Goal: Information Seeking & Learning: Learn about a topic

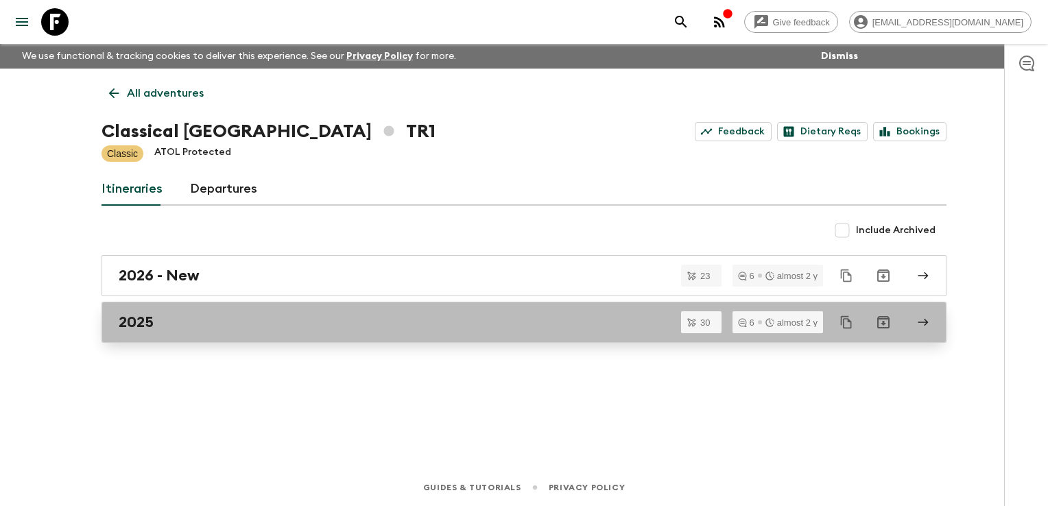
click at [139, 318] on h2 "2025" at bounding box center [136, 322] width 35 height 18
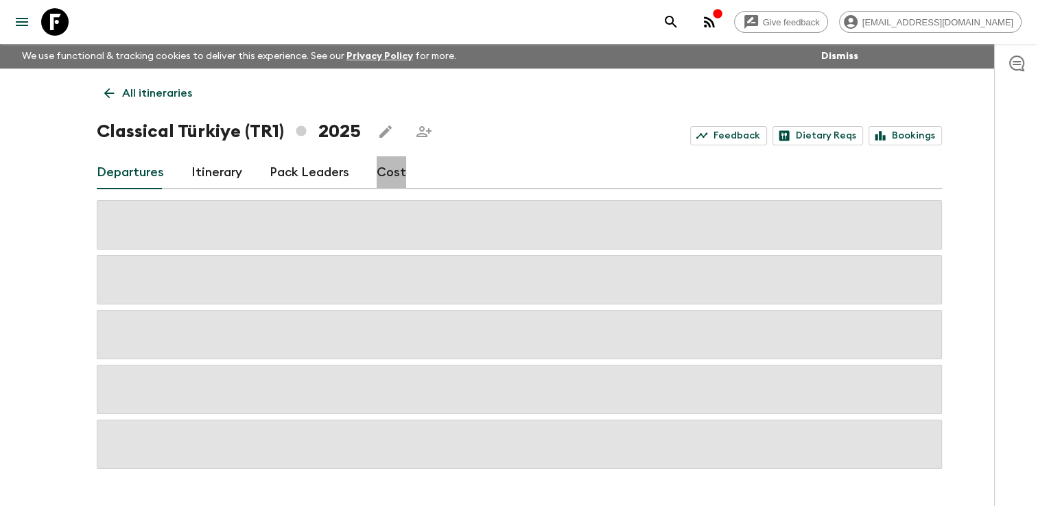
click at [387, 171] on link "Cost" at bounding box center [391, 172] width 29 height 33
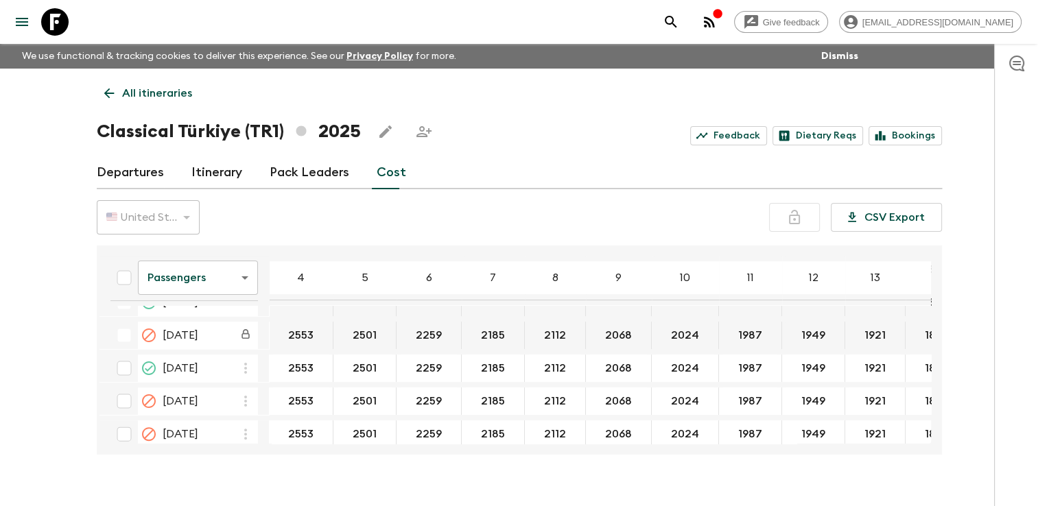
scroll to position [480, 0]
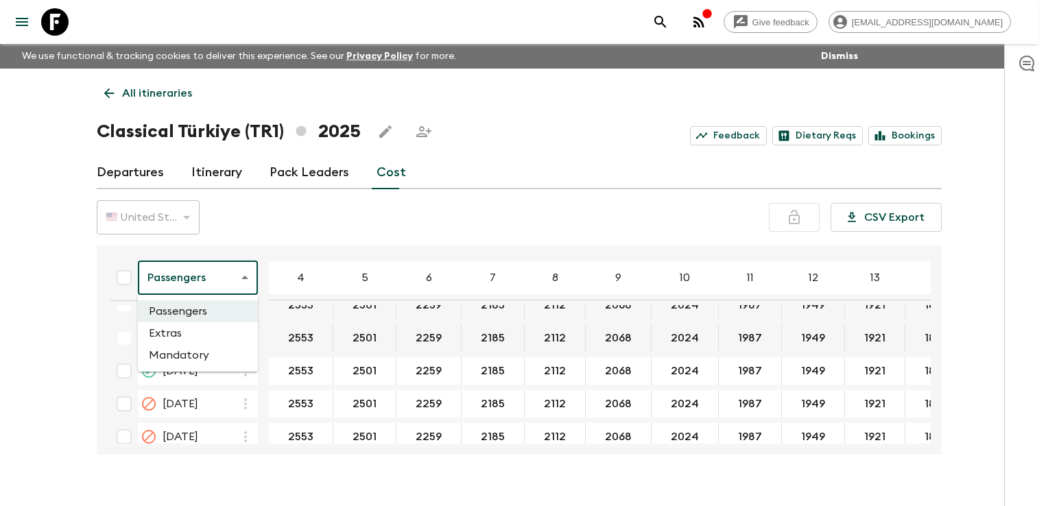
click at [247, 281] on body "Give feedback [EMAIL_ADDRESS][DOMAIN_NAME] We use functional & tracking cookies…" at bounding box center [524, 265] width 1048 height 530
click at [205, 331] on li "Extras" at bounding box center [198, 333] width 120 height 22
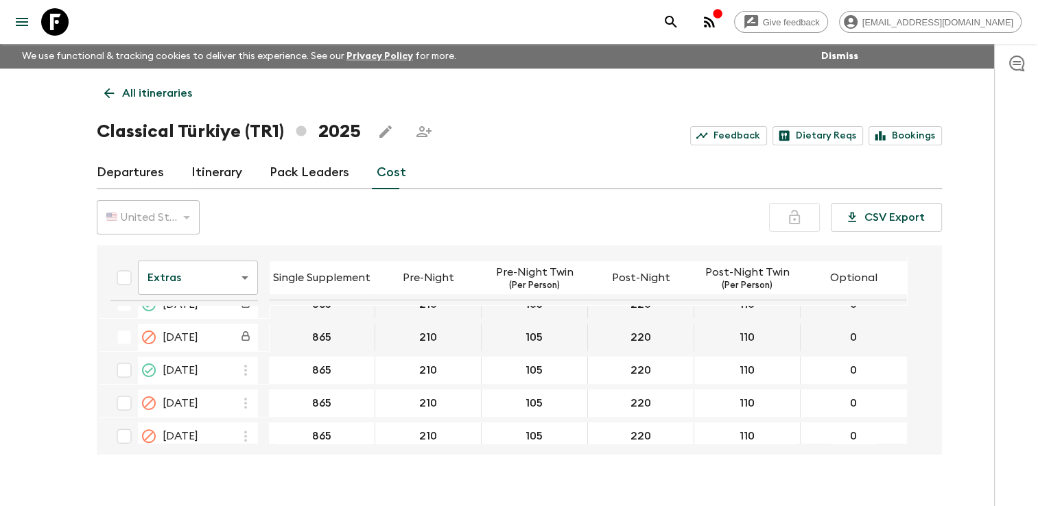
scroll to position [480, 0]
